Goal: Information Seeking & Learning: Compare options

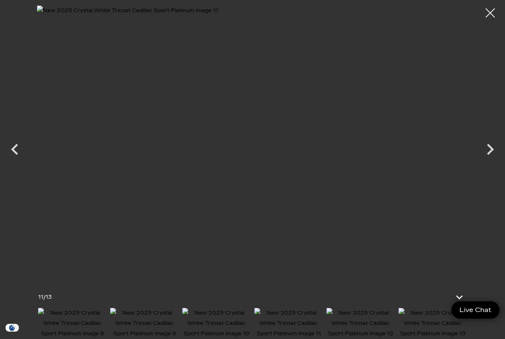
click at [489, 150] on icon "Next" at bounding box center [490, 149] width 22 height 22
click at [490, 149] on icon "Next" at bounding box center [490, 149] width 22 height 22
click at [20, 148] on icon "Previous" at bounding box center [15, 149] width 22 height 22
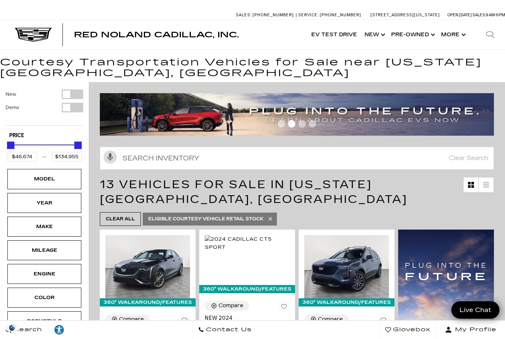
scroll to position [31, 0]
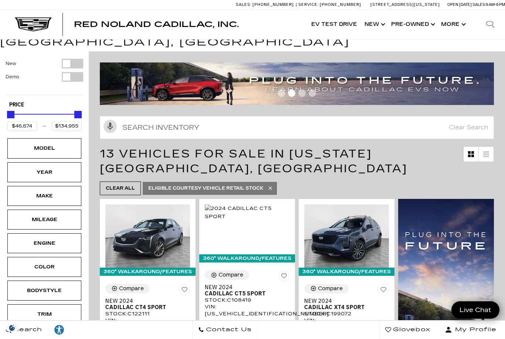
click at [486, 34] on div at bounding box center [490, 25] width 30 height 30
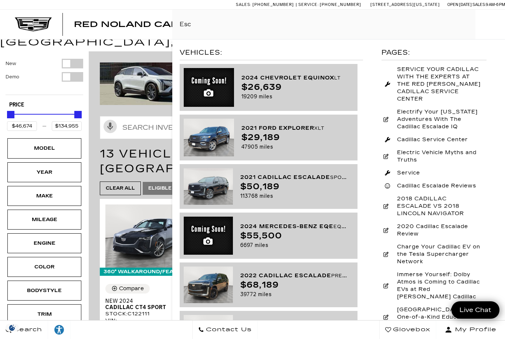
type input "Esca"
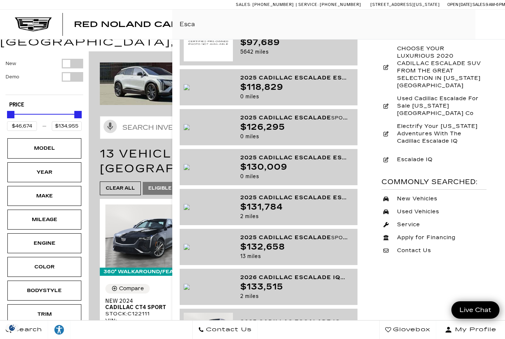
scroll to position [239, 0]
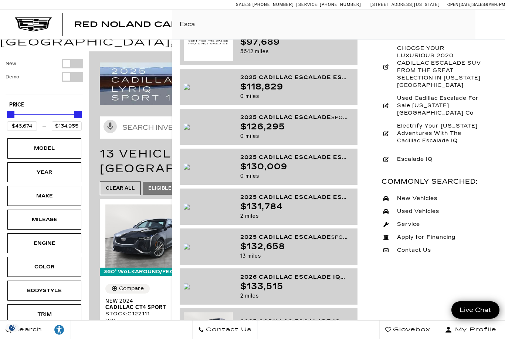
click at [260, 91] on div "$118,829" at bounding box center [294, 86] width 108 height 9
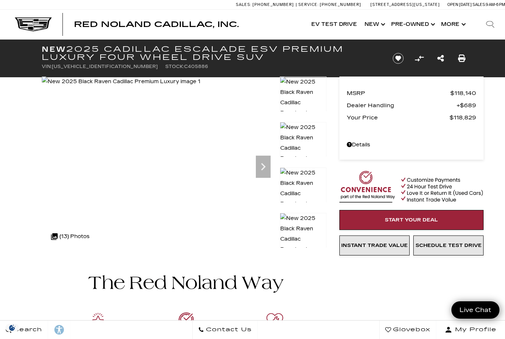
click at [69, 234] on div ".cls-1, .cls-3 { fill: #c50033; } .cls-1 { clip-rule: evenodd; } .cls-2 { clip-…" at bounding box center [70, 237] width 46 height 18
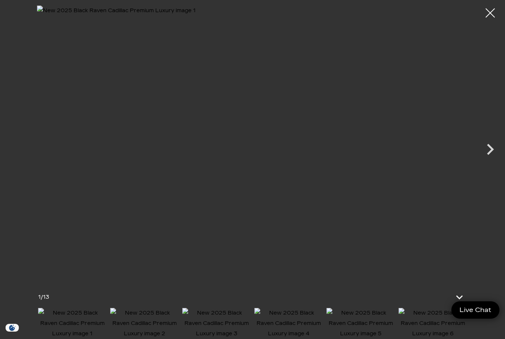
click at [483, 153] on icon "Next" at bounding box center [490, 149] width 22 height 22
click at [494, 151] on icon "Next" at bounding box center [490, 149] width 22 height 22
click at [494, 145] on icon "Next" at bounding box center [490, 149] width 22 height 22
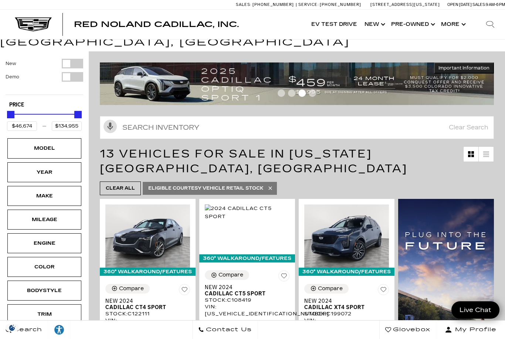
click at [492, 28] on icon at bounding box center [490, 24] width 9 height 9
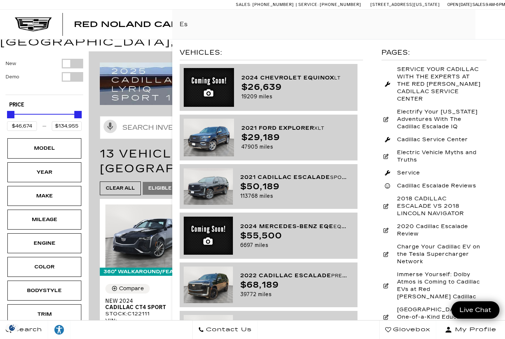
type input "Esc"
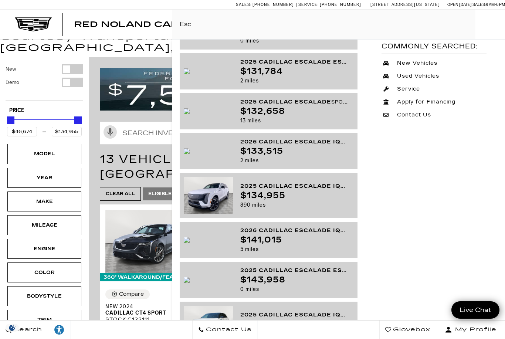
scroll to position [25, 0]
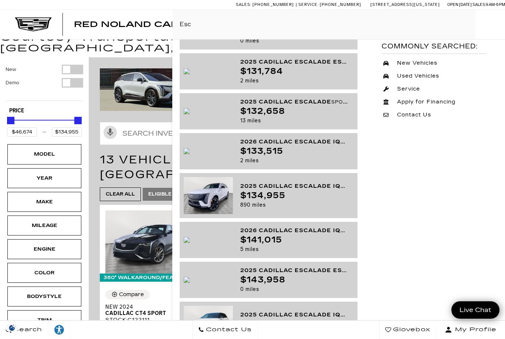
click at [190, 113] on img at bounding box center [187, 111] width 6 height 6
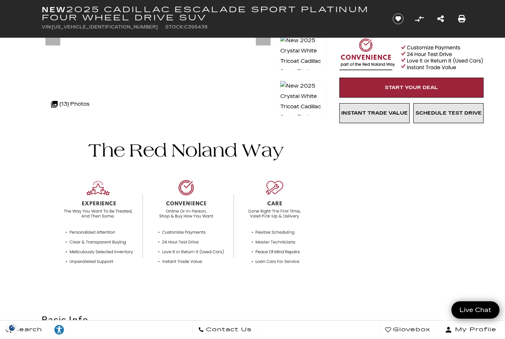
click at [78, 105] on div ".cls-1, .cls-3 { fill: #c50033; } .cls-1 { clip-rule: evenodd; } .cls-2 { clip-…" at bounding box center [70, 104] width 46 height 18
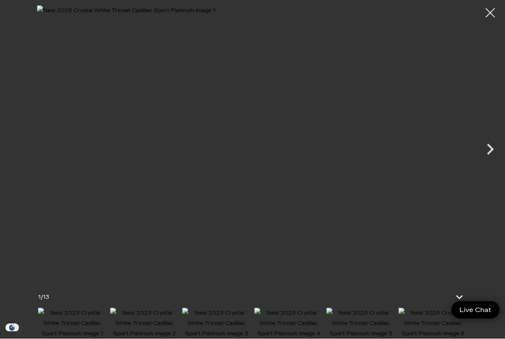
scroll to position [72, 0]
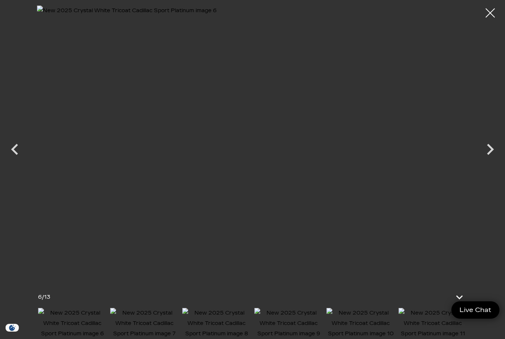
click at [398, 324] on img at bounding box center [432, 323] width 68 height 31
click at [213, 323] on img at bounding box center [216, 323] width 68 height 31
click at [490, 15] on div at bounding box center [490, 13] width 18 height 18
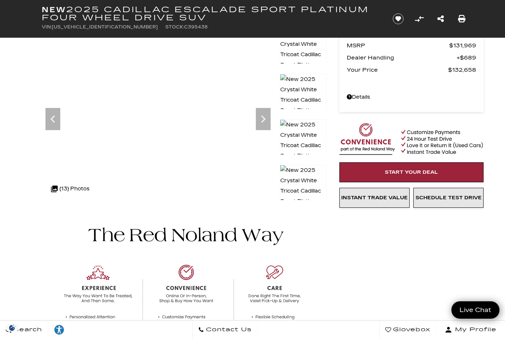
scroll to position [0, 0]
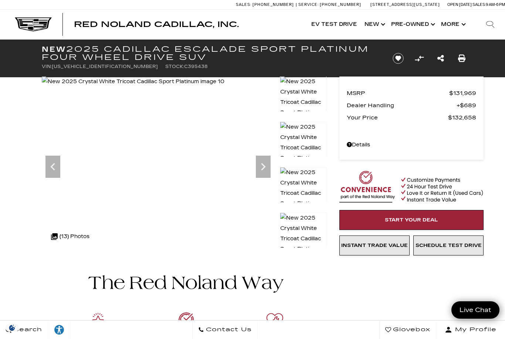
click at [493, 21] on icon "Search" at bounding box center [490, 24] width 9 height 9
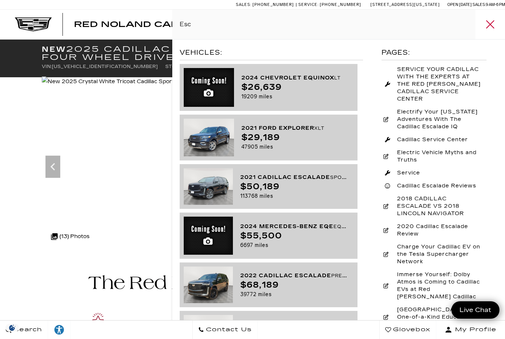
type input "Esca"
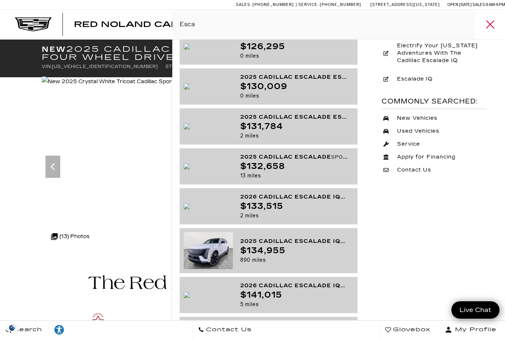
scroll to position [318, 0]
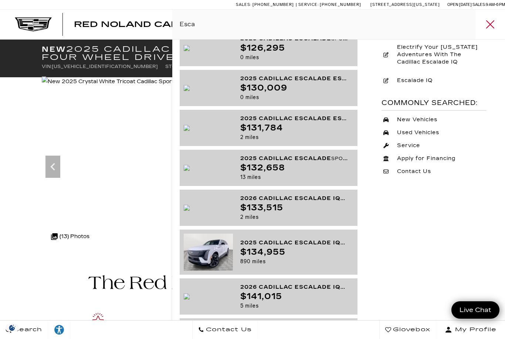
click at [190, 131] on img at bounding box center [187, 128] width 6 height 6
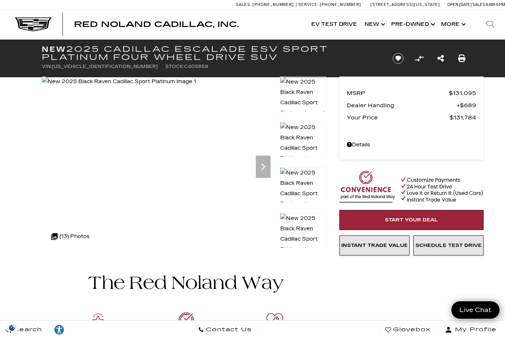
click at [75, 237] on div ".cls-1, .cls-3 { fill: #c50033; } .cls-1 { clip-rule: evenodd; } .cls-2 { clip-…" at bounding box center [70, 237] width 46 height 18
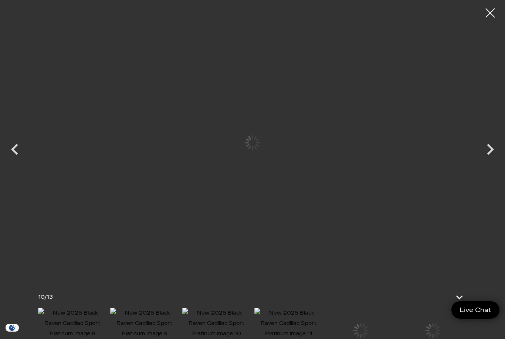
click at [323, 324] on img at bounding box center [288, 323] width 68 height 31
click at [491, 16] on div at bounding box center [490, 13] width 18 height 18
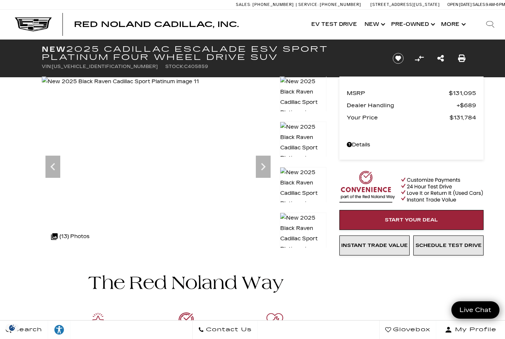
click at [419, 23] on link "Show Pre-Owned" at bounding box center [412, 25] width 50 height 30
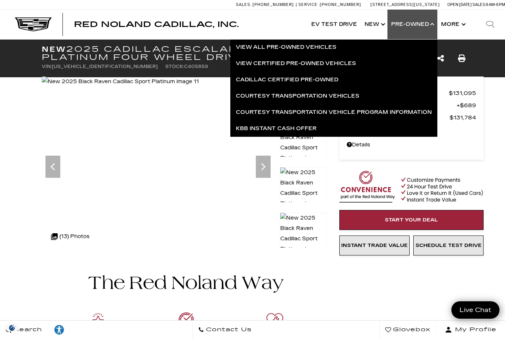
click at [248, 130] on link "KBB Instant Cash Offer" at bounding box center [333, 128] width 207 height 16
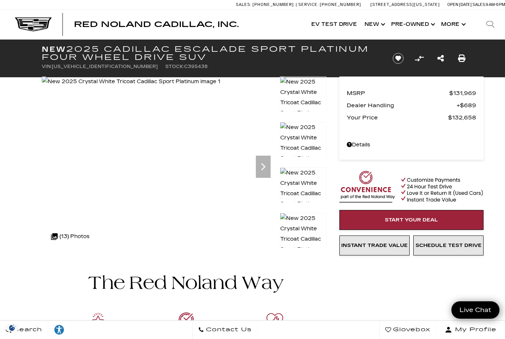
click at [370, 24] on link "Show New" at bounding box center [374, 25] width 27 height 30
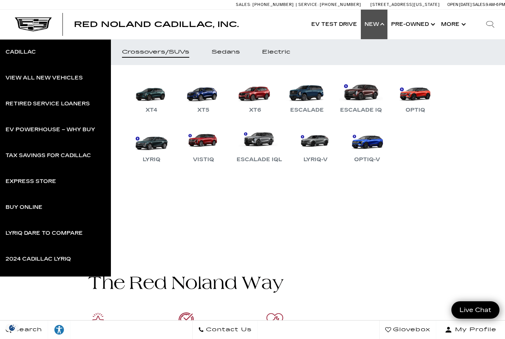
click at [261, 148] on link "Escalade IQL" at bounding box center [259, 145] width 53 height 38
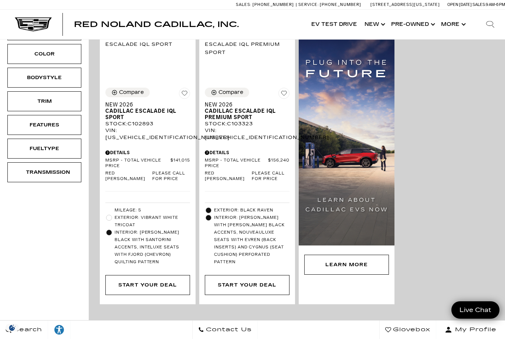
scroll to position [106, 0]
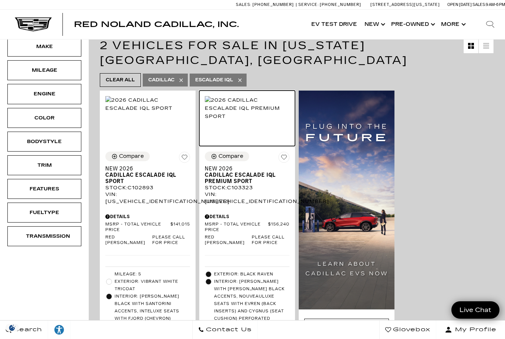
click at [227, 120] on img at bounding box center [247, 108] width 85 height 24
click at [250, 120] on img at bounding box center [247, 108] width 85 height 24
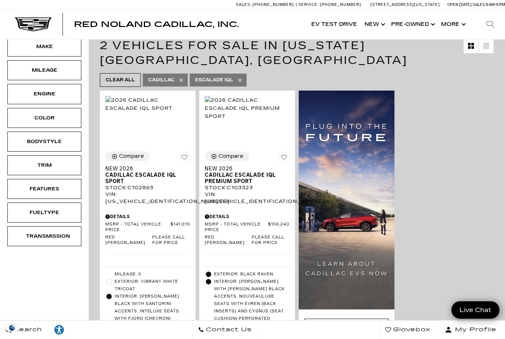
click at [232, 222] on span "MSRP - Total Vehicle Price" at bounding box center [236, 227] width 63 height 11
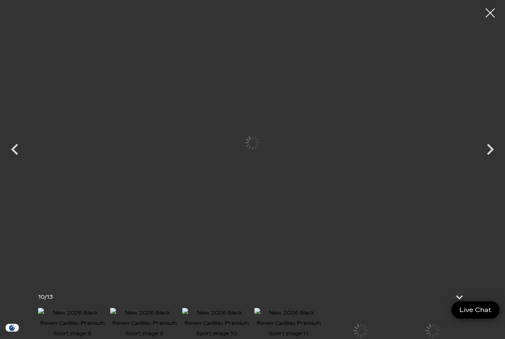
click at [323, 338] on img at bounding box center [288, 323] width 68 height 31
click at [276, 338] on img at bounding box center [288, 323] width 68 height 31
click at [490, 13] on div at bounding box center [490, 13] width 18 height 18
